Goal: Task Accomplishment & Management: Complete application form

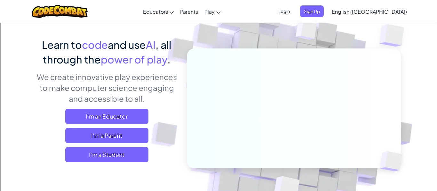
scroll to position [46, 0]
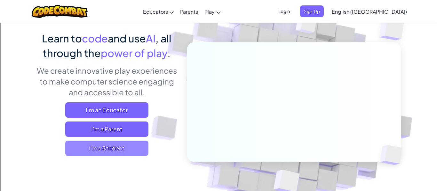
click at [130, 152] on span "I'm a Student" at bounding box center [106, 148] width 83 height 15
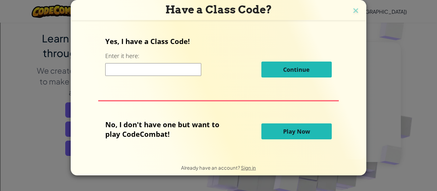
click at [167, 70] on input at bounding box center [153, 69] width 96 height 13
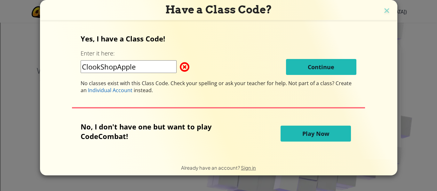
drag, startPoint x: 100, startPoint y: 67, endPoint x: 98, endPoint y: 82, distance: 14.9
click at [98, 70] on input "ClookShopApple" at bounding box center [129, 66] width 96 height 13
click at [142, 72] on input "CloockShopApple" at bounding box center [129, 66] width 96 height 13
click at [99, 70] on input "CloockShopApple" at bounding box center [129, 66] width 96 height 13
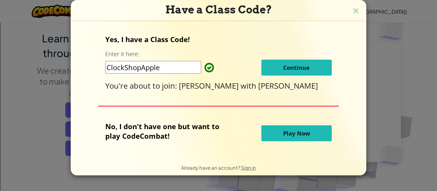
type input "ClockShopApple"
click at [260, 67] on div "ClockShopApple Continue" at bounding box center [218, 68] width 226 height 16
click at [288, 69] on span "Continue" at bounding box center [296, 68] width 27 height 8
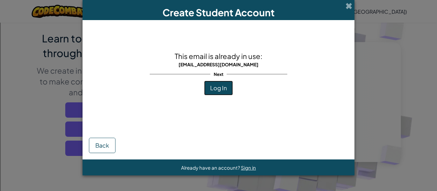
click at [224, 87] on span "Log In" at bounding box center [218, 87] width 17 height 7
